Goal: Check status: Check status

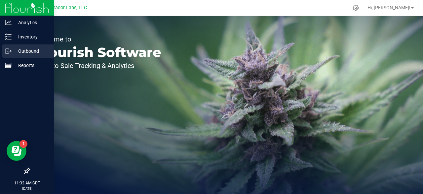
click at [27, 55] on div "Outbound" at bounding box center [28, 50] width 52 height 13
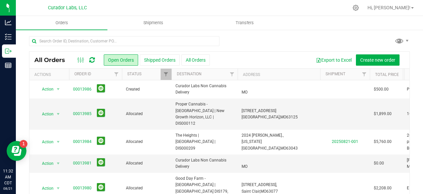
click at [201, 61] on button "All Orders" at bounding box center [196, 59] width 28 height 11
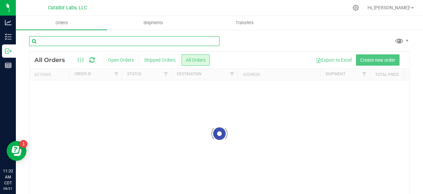
click at [75, 41] on input "text" at bounding box center [124, 41] width 191 height 10
type input "root 66"
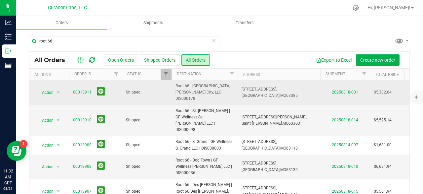
click at [73, 89] on td "00013911" at bounding box center [95, 92] width 53 height 25
click at [79, 89] on link "00013911" at bounding box center [82, 92] width 19 height 6
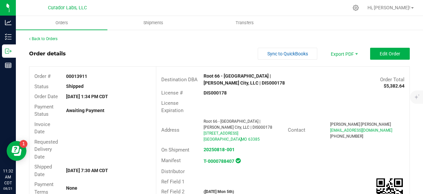
click at [152, 51] on div "Order details Sync to QuickBooks Export PDF Edit Order" at bounding box center [219, 54] width 381 height 12
click at [46, 38] on link "Back to Orders" at bounding box center [43, 38] width 28 height 5
